Goal: Task Accomplishment & Management: Manage account settings

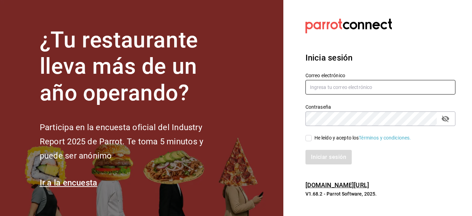
type input "[EMAIL_ADDRESS][DOMAIN_NAME]"
click at [427, 25] on div at bounding box center [381, 26] width 150 height 19
click at [310, 138] on input "He leído y acepto los Términos y condiciones." at bounding box center [309, 138] width 6 height 6
checkbox input "true"
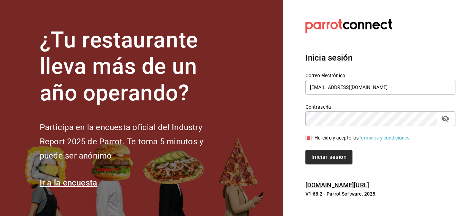
click at [313, 158] on button "Iniciar sesión" at bounding box center [329, 157] width 47 height 15
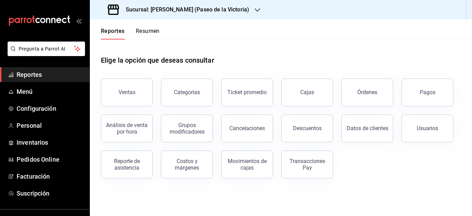
click at [255, 11] on icon "button" at bounding box center [258, 10] width 6 height 6
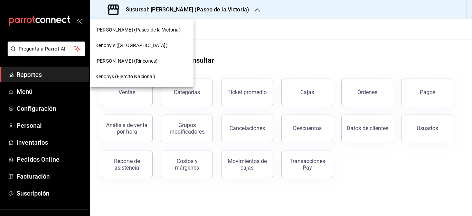
click at [142, 44] on span "Kenchy´s (Plaza Palma)" at bounding box center [131, 45] width 72 height 7
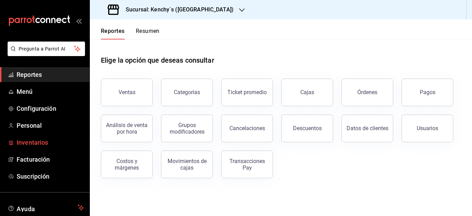
click at [23, 145] on span "Inventarios" at bounding box center [50, 142] width 67 height 9
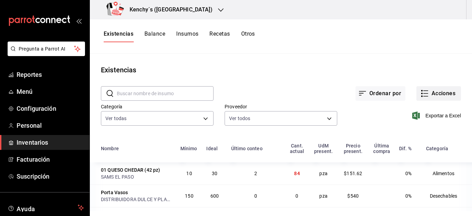
click at [444, 93] on button "Acciones" at bounding box center [439, 93] width 45 height 15
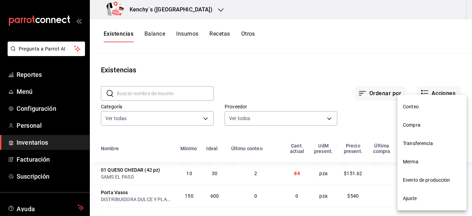
click at [411, 123] on span "Compra" at bounding box center [432, 124] width 58 height 7
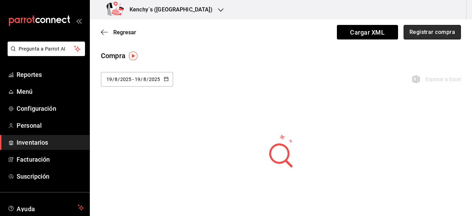
click at [428, 35] on button "Registrar compra" at bounding box center [432, 32] width 57 height 15
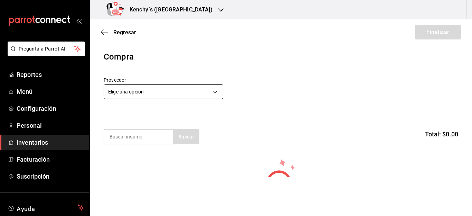
click at [217, 94] on body "Pregunta a Parrot AI Reportes Menú Configuración Personal Inventarios Facturaci…" at bounding box center [236, 88] width 472 height 177
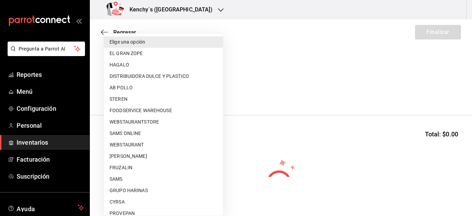
click at [252, 85] on div at bounding box center [236, 108] width 472 height 216
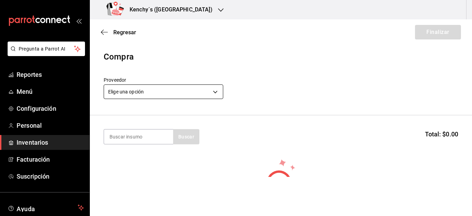
click at [140, 94] on body "Pregunta a Parrot AI Reportes Menú Configuración Personal Inventarios Facturaci…" at bounding box center [236, 88] width 472 height 177
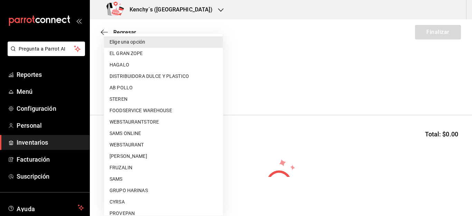
scroll to position [132, 0]
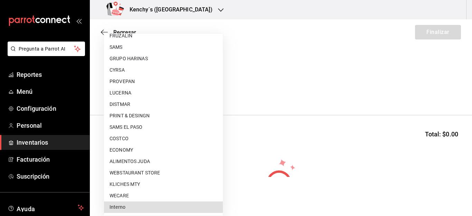
click at [131, 104] on li "DISTMAR" at bounding box center [163, 104] width 119 height 11
type input "57c5bd29-6281-4e3f-8051-108b784f3c8b"
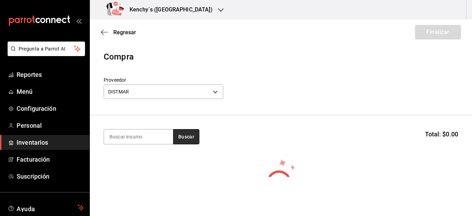
click at [190, 138] on button "Buscar" at bounding box center [186, 136] width 26 height 15
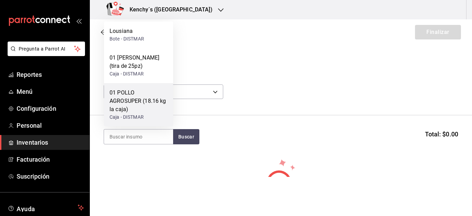
click at [129, 98] on div "01 POLLO AGROSUPER (18.16 kg la caja)" at bounding box center [139, 101] width 58 height 25
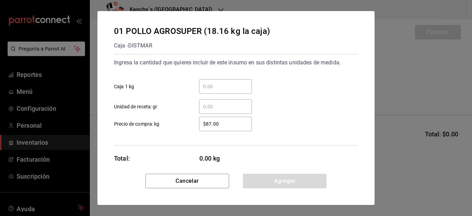
click at [233, 86] on input "​ Caja 1 kg" at bounding box center [225, 86] width 53 height 8
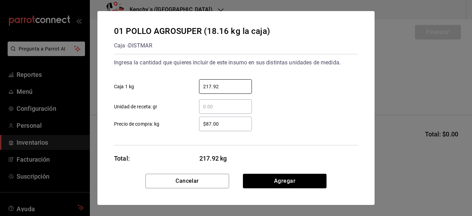
type input "217.92"
click at [235, 126] on input "$87.00" at bounding box center [225, 124] width 53 height 8
type input "$8"
type input "$106.99"
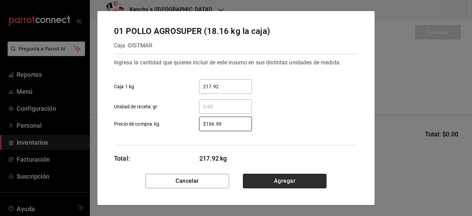
click at [297, 179] on button "Agregar" at bounding box center [285, 181] width 84 height 15
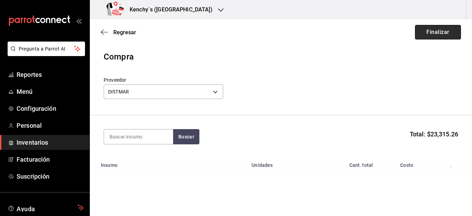
click at [443, 37] on button "Finalizar" at bounding box center [438, 32] width 46 height 15
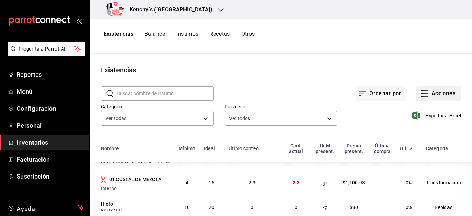
scroll to position [67, 0]
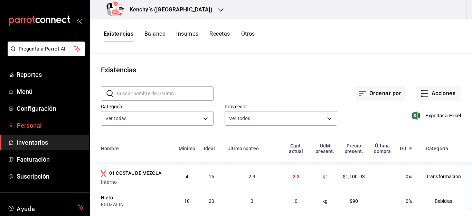
click at [32, 128] on span "Personal" at bounding box center [50, 125] width 67 height 9
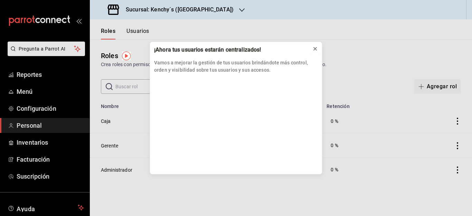
click at [316, 47] on icon at bounding box center [316, 49] width 6 height 6
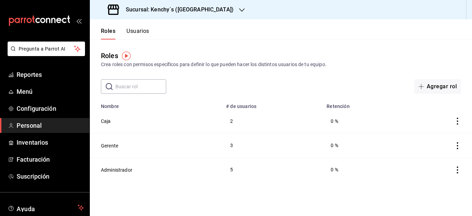
click at [130, 33] on button "Usuarios" at bounding box center [138, 34] width 23 height 12
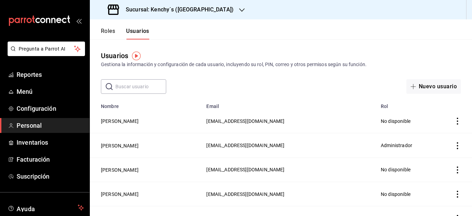
click at [465, 57] on div "Usuarios Gestiona la información y configuración de cada usuario, incluyendo su…" at bounding box center [281, 59] width 382 height 18
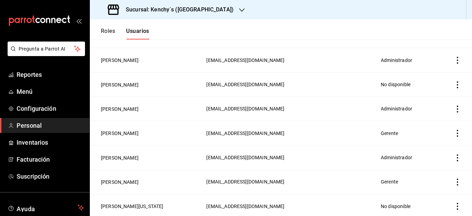
scroll to position [415, 0]
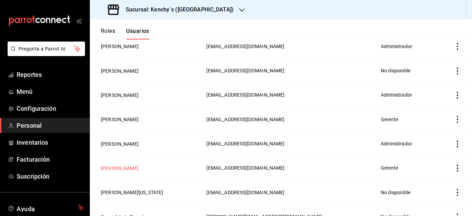
click at [111, 168] on button "Gaby Hernadez" at bounding box center [120, 168] width 38 height 7
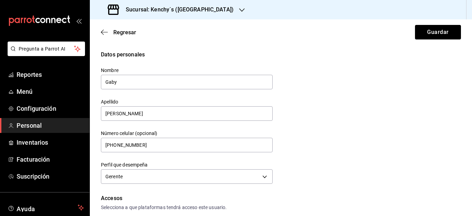
click at [393, 109] on div "Datos personales Nombre Gaby Apellido Hernadez Número celular (opcional) +52 (5…" at bounding box center [281, 117] width 360 height 135
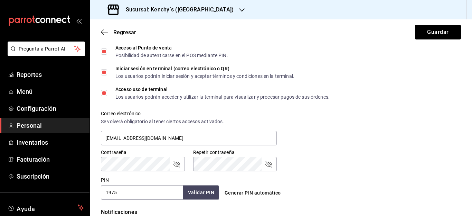
scroll to position [207, 0]
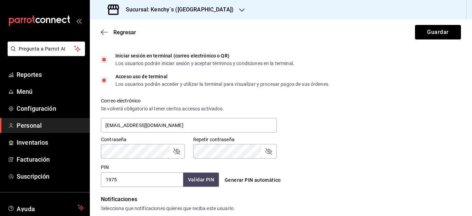
click at [179, 153] on icon "passwordField" at bounding box center [177, 151] width 8 height 8
click at [271, 152] on icon "passwordField" at bounding box center [269, 151] width 7 height 7
click at [438, 30] on button "Guardar" at bounding box center [438, 32] width 46 height 15
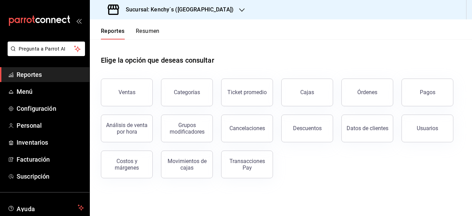
click at [73, 199] on div "Pregunta a Parrot AI Reportes Menú Configuración Personal Inventarios Facturaci…" at bounding box center [45, 149] width 90 height 216
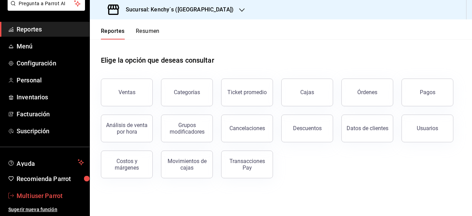
click at [33, 197] on span "Multiuser Parrot" at bounding box center [50, 195] width 67 height 9
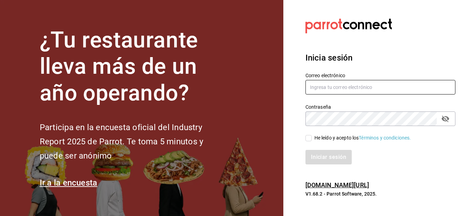
type input "[EMAIL_ADDRESS][PERSON_NAME][DOMAIN_NAME]"
drag, startPoint x: 379, startPoint y: 91, endPoint x: 284, endPoint y: 68, distance: 98.0
click at [284, 68] on section "Datos incorrectos. Verifica que tu Correo o Contraseña estén bien escritos. Ini…" at bounding box center [378, 108] width 189 height 216
click at [327, 91] on input "text" at bounding box center [381, 87] width 150 height 15
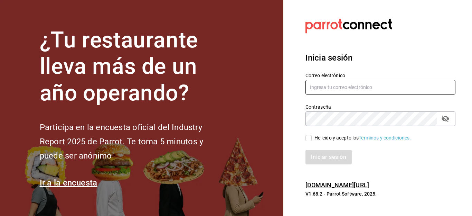
type input "multiuser@kenchys.com"
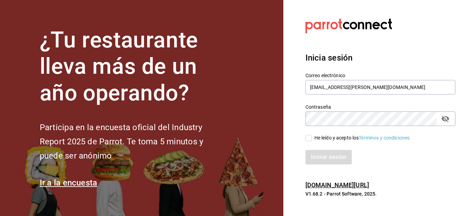
click at [310, 138] on input "He leído y acepto los Términos y condiciones." at bounding box center [309, 138] width 6 height 6
checkbox input "true"
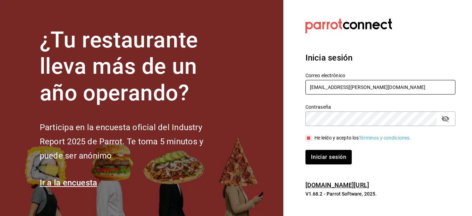
drag, startPoint x: 401, startPoint y: 92, endPoint x: 252, endPoint y: 61, distance: 151.8
click at [252, 61] on div "¿Tu restaurante lleva más de un año operando? Participa en la encuesta oficial …" at bounding box center [236, 108] width 472 height 216
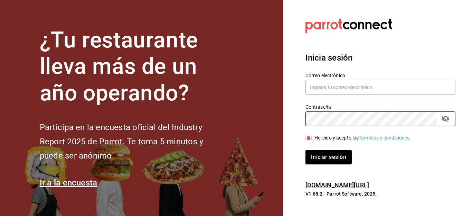
click at [291, 107] on section "Datos incorrectos. Verifica que tu Correo o Contraseña estén bien escritos. Ini…" at bounding box center [378, 108] width 189 height 216
click at [353, 91] on input "text" at bounding box center [381, 87] width 150 height 15
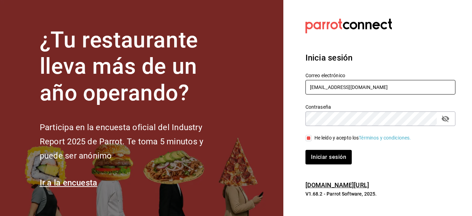
type input "gabs20506@gmail.com"
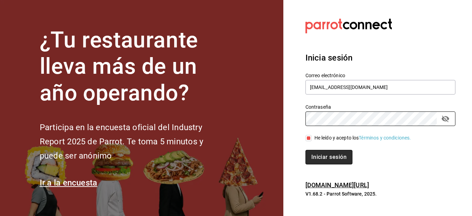
click at [329, 157] on button "Iniciar sesión" at bounding box center [329, 157] width 47 height 15
